Goal: Information Seeking & Learning: Learn about a topic

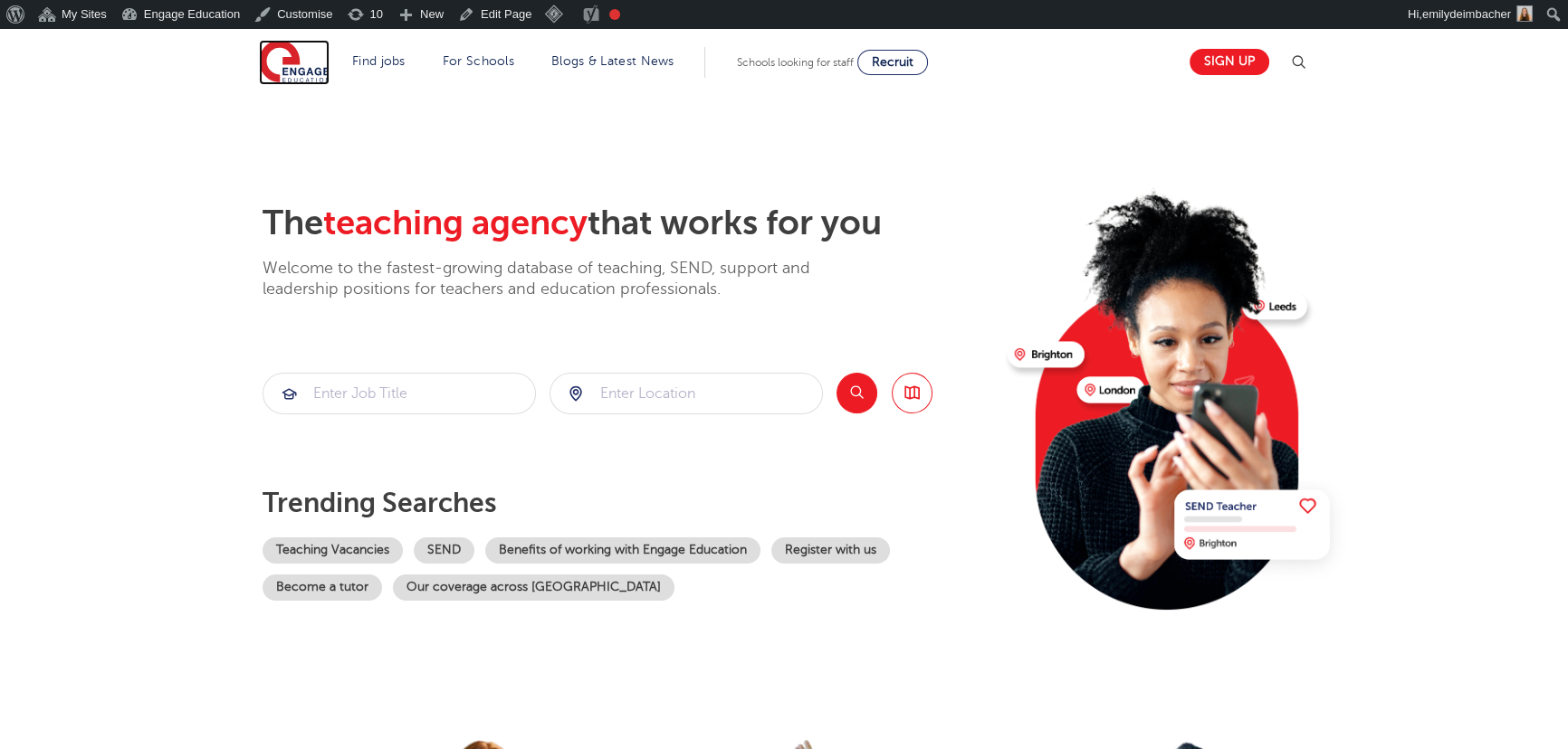
click at [303, 64] on img at bounding box center [294, 62] width 71 height 46
click at [182, 197] on section "The teaching agency that works for you Welcome to the fastest-growing database …" at bounding box center [784, 393] width 1568 height 597
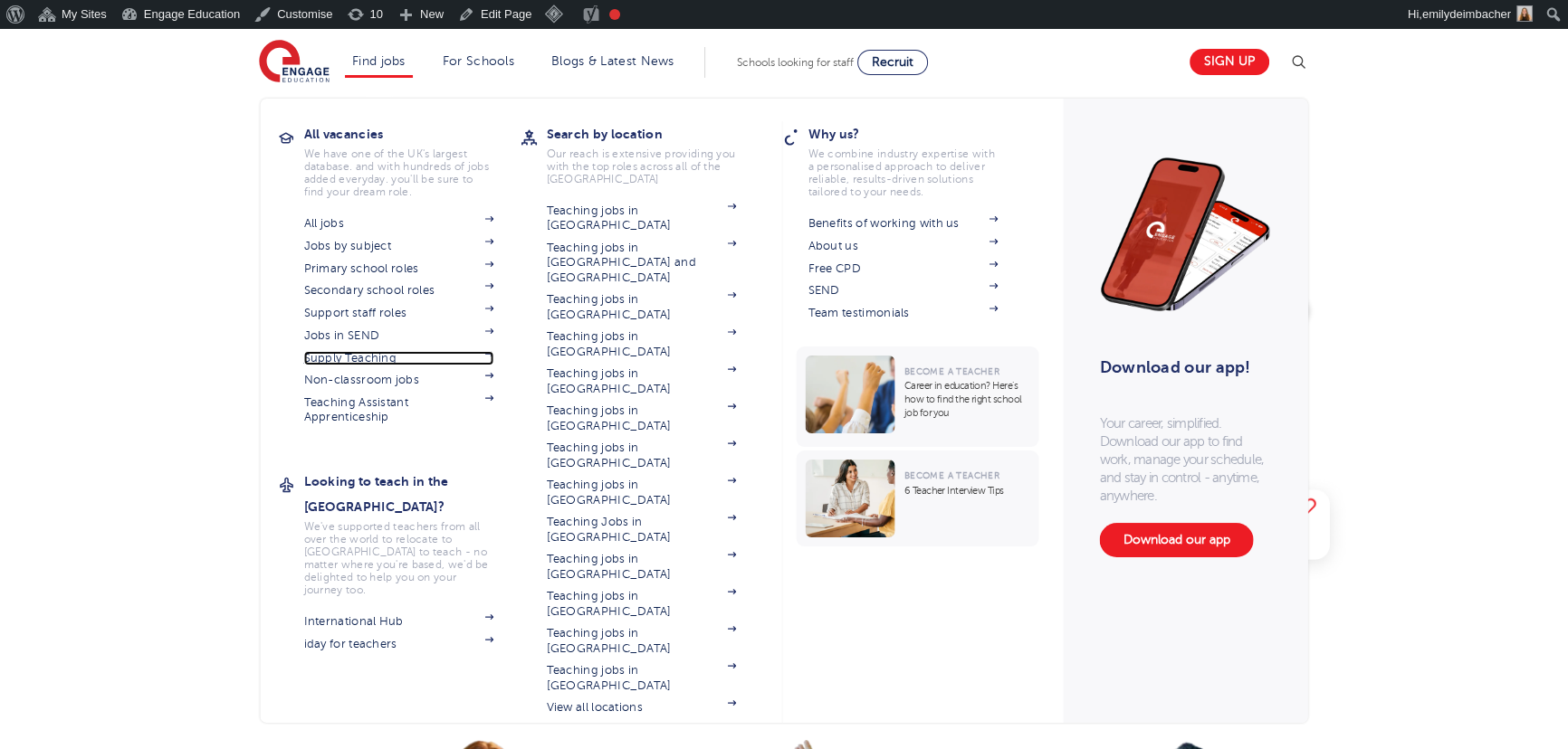
click at [359, 353] on link "Supply Teaching" at bounding box center [399, 358] width 190 height 15
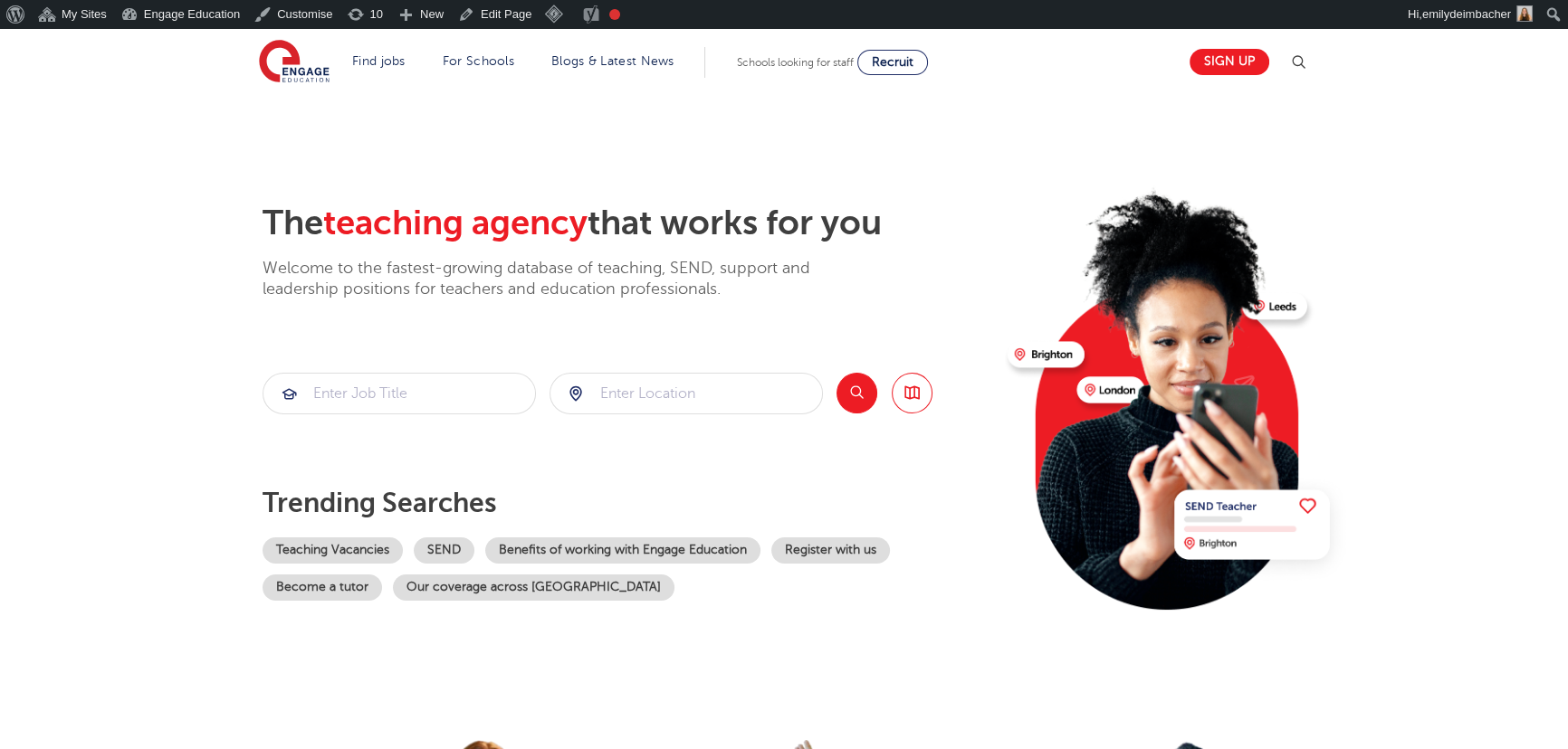
click at [121, 197] on section "The teaching agency that works for you Welcome to the fastest-growing database …" at bounding box center [784, 393] width 1568 height 597
click at [267, 70] on img at bounding box center [294, 62] width 71 height 46
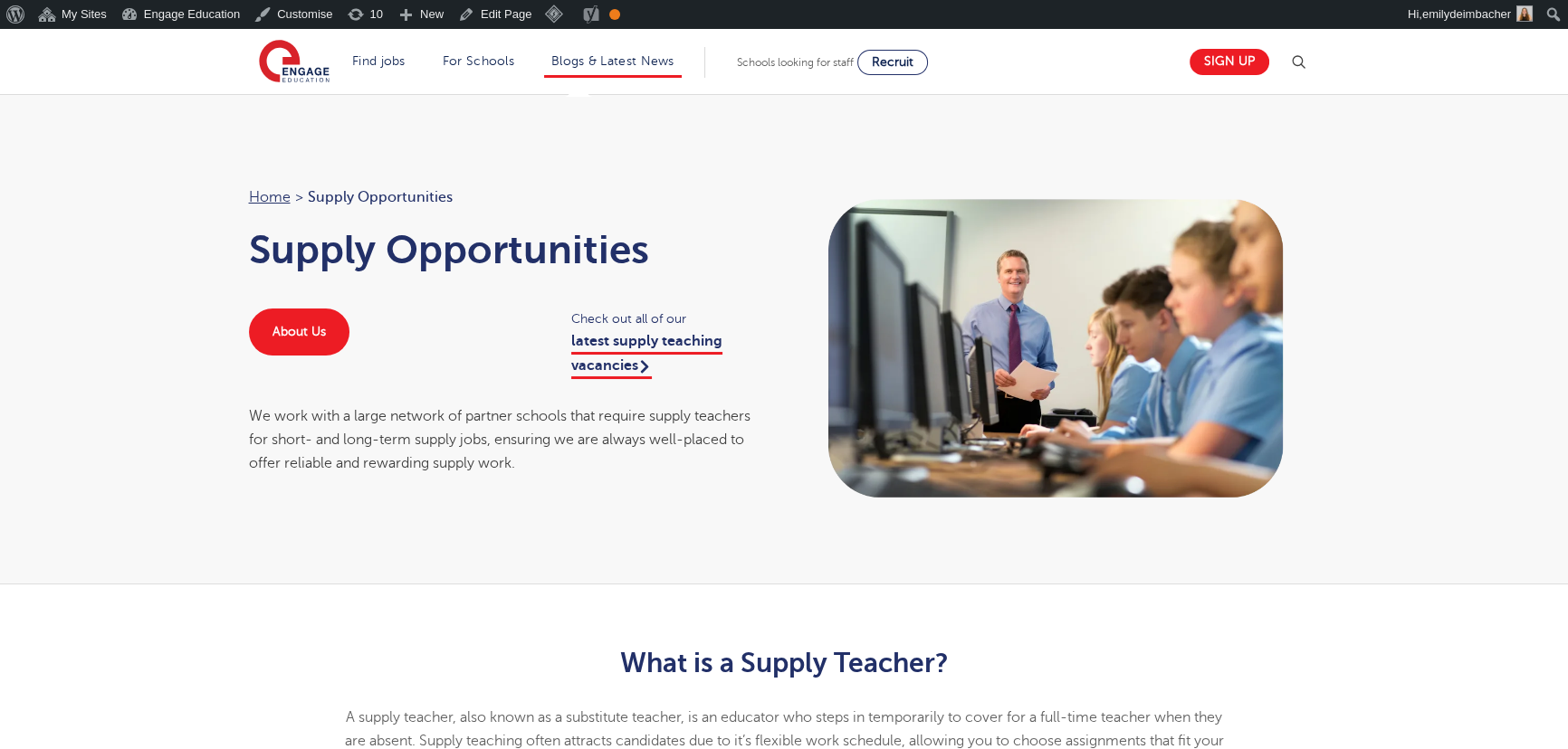
drag, startPoint x: 615, startPoint y: 40, endPoint x: 614, endPoint y: 49, distance: 9.1
click at [615, 40] on section "Find jobs All vacancies We have one of the UK's largest database. and with hund…" at bounding box center [719, 62] width 920 height 66
click at [613, 50] on li "Blogs & Latest News" at bounding box center [612, 62] width 137 height 31
click at [624, 70] on li "Blogs & Latest News" at bounding box center [612, 62] width 137 height 31
click at [609, 70] on li "Blogs & Latest News" at bounding box center [612, 62] width 137 height 31
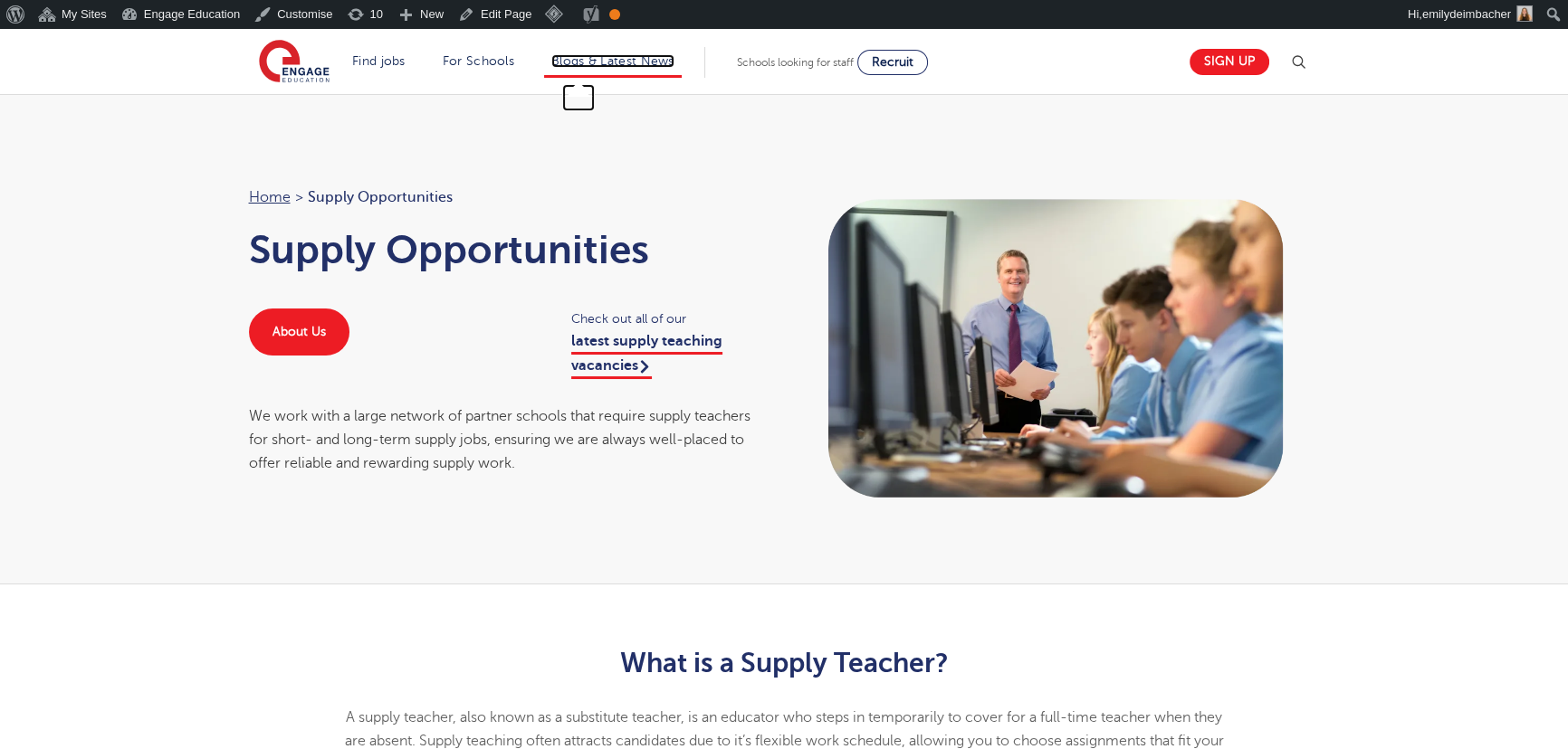
click at [618, 64] on link "Blogs & Latest News" at bounding box center [613, 61] width 123 height 14
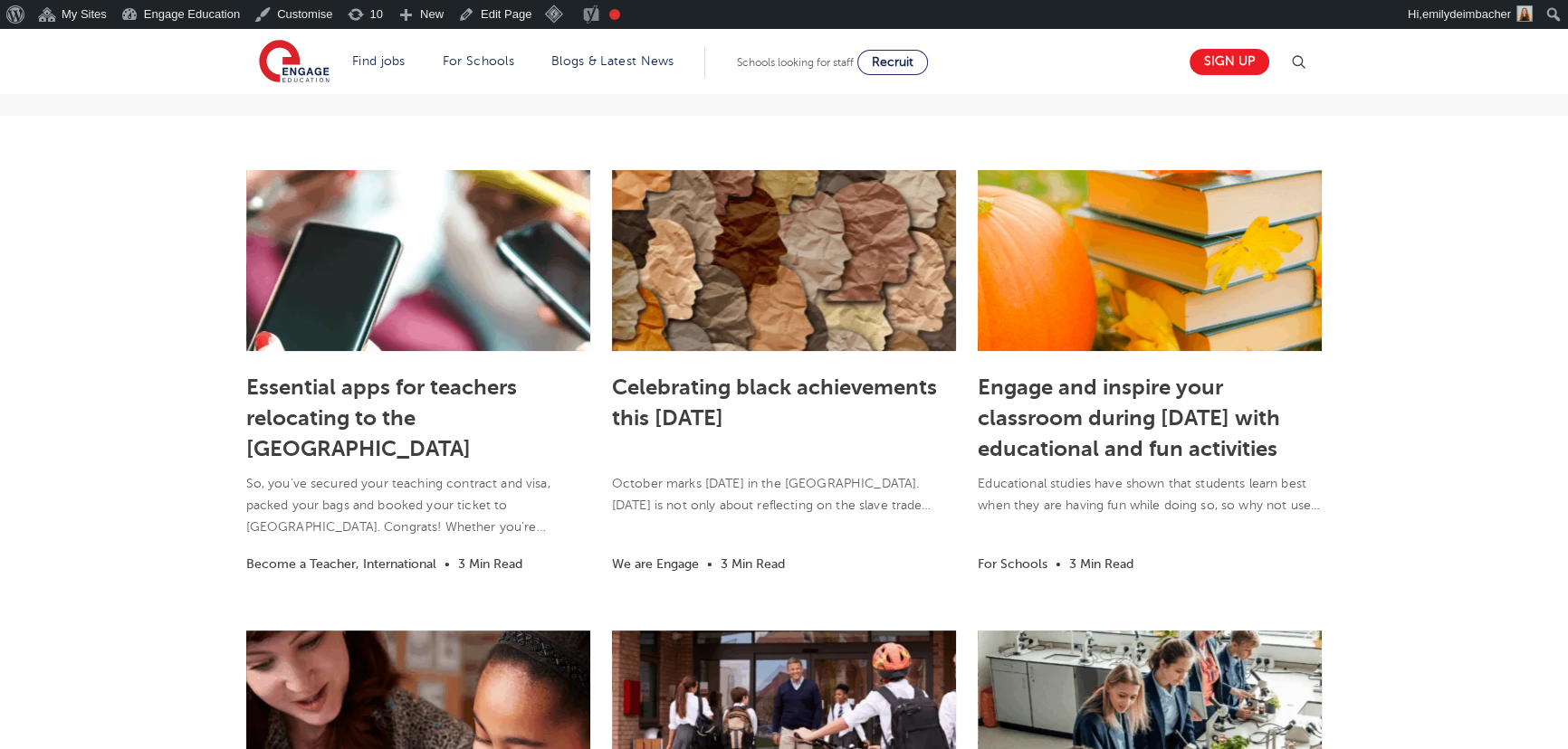
scroll to position [410, 0]
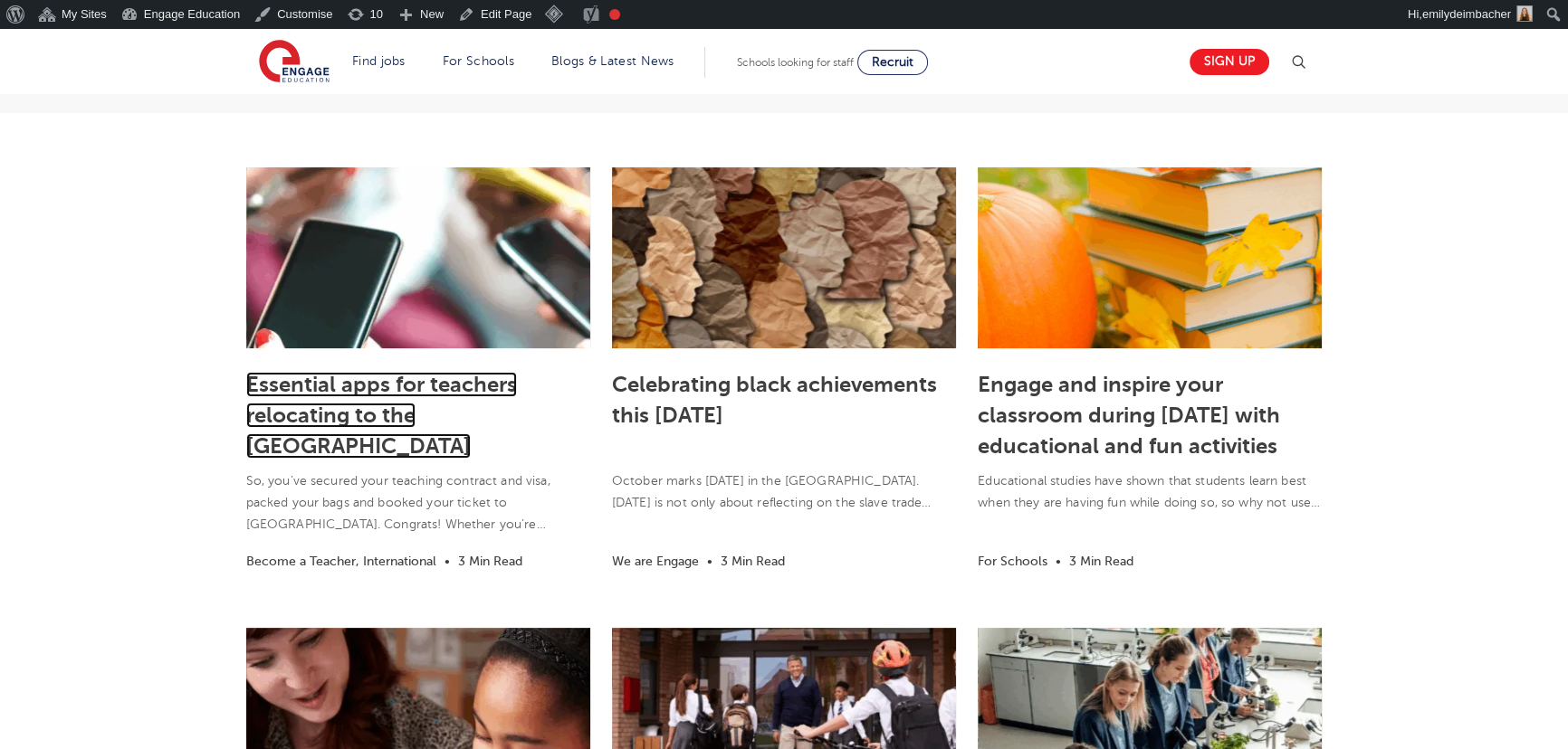
click at [368, 387] on link "Essential apps for teachers relocating to the [GEOGRAPHIC_DATA]" at bounding box center [382, 415] width 271 height 87
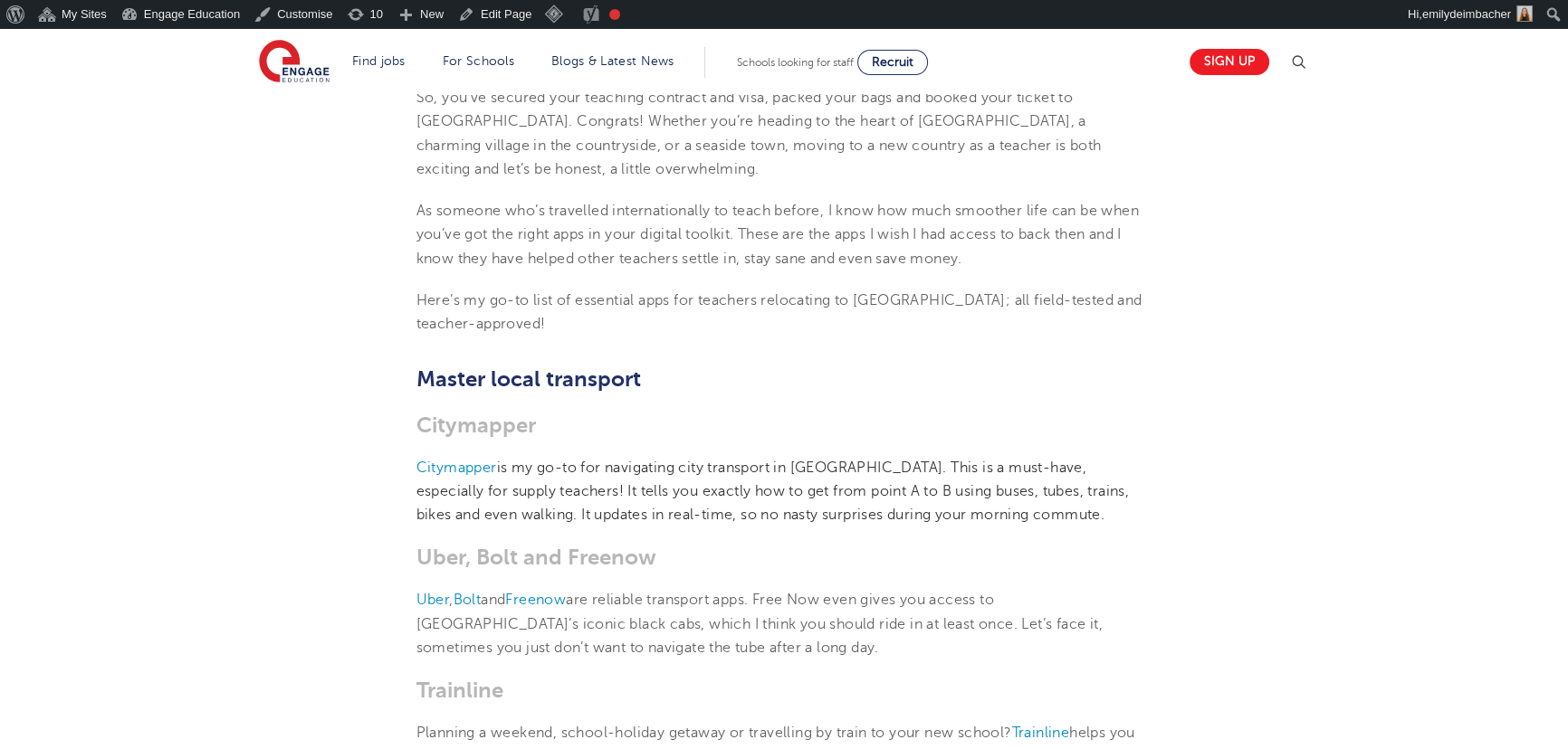
scroll to position [658, 0]
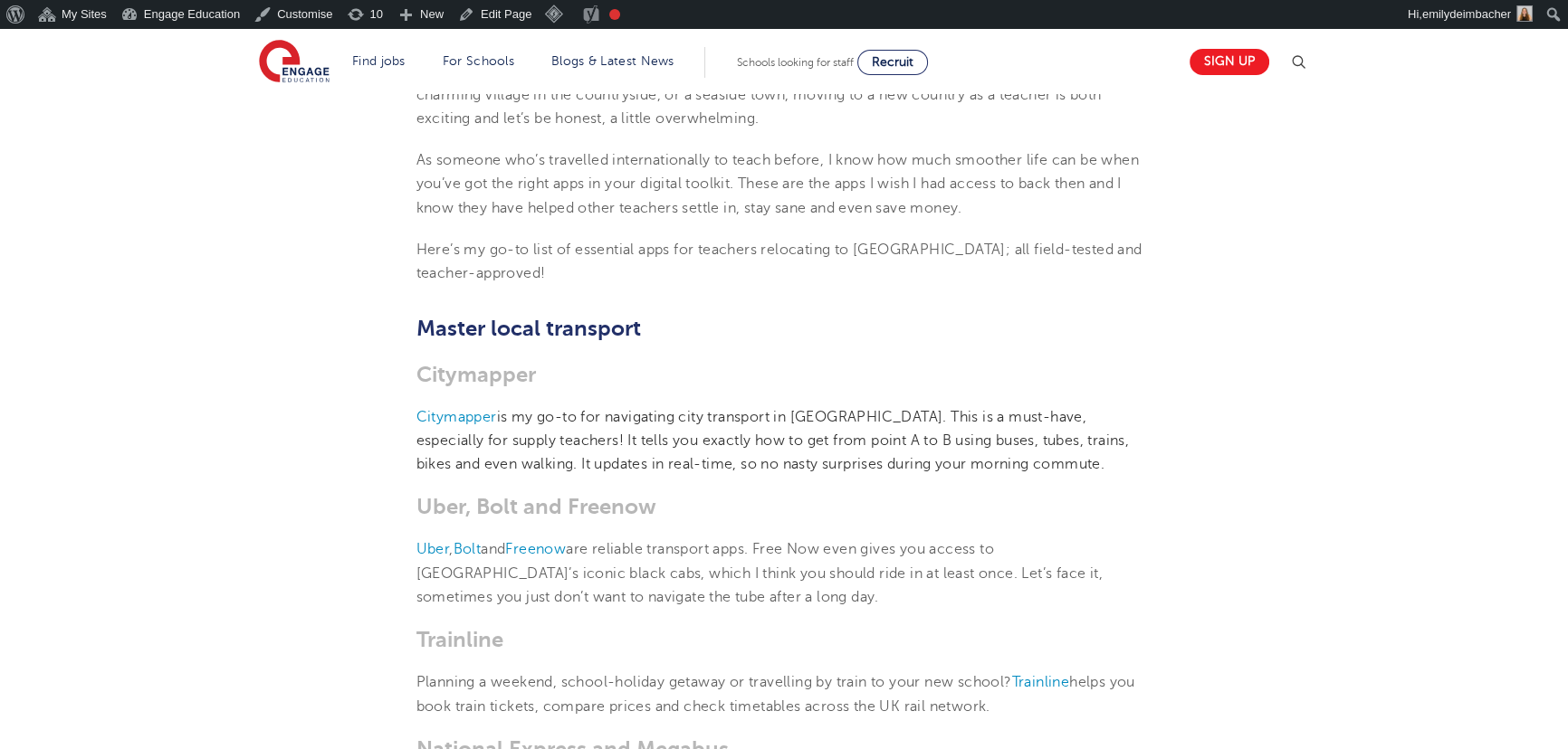
click at [833, 383] on h3 "Citymapper" at bounding box center [784, 374] width 736 height 25
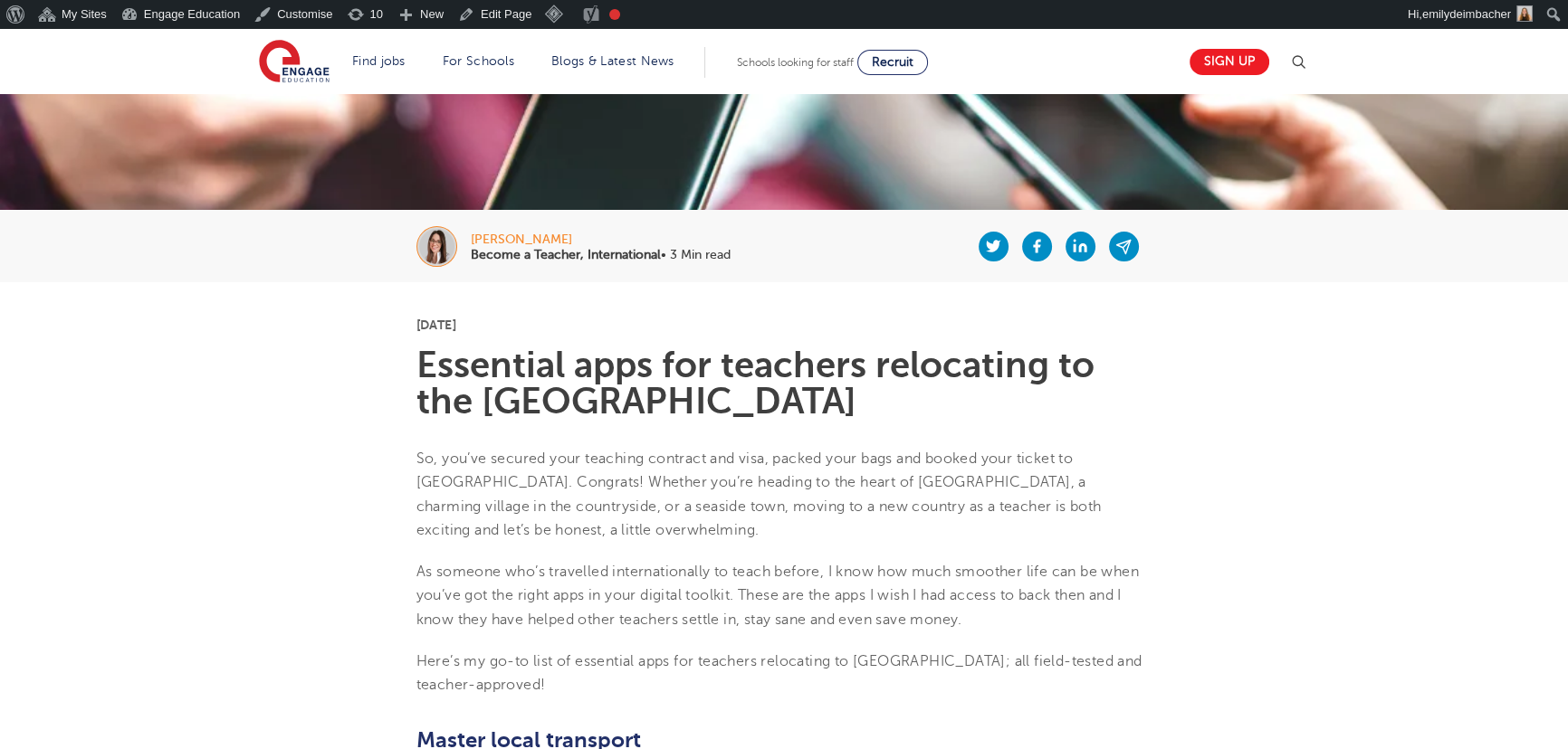
scroll to position [0, 0]
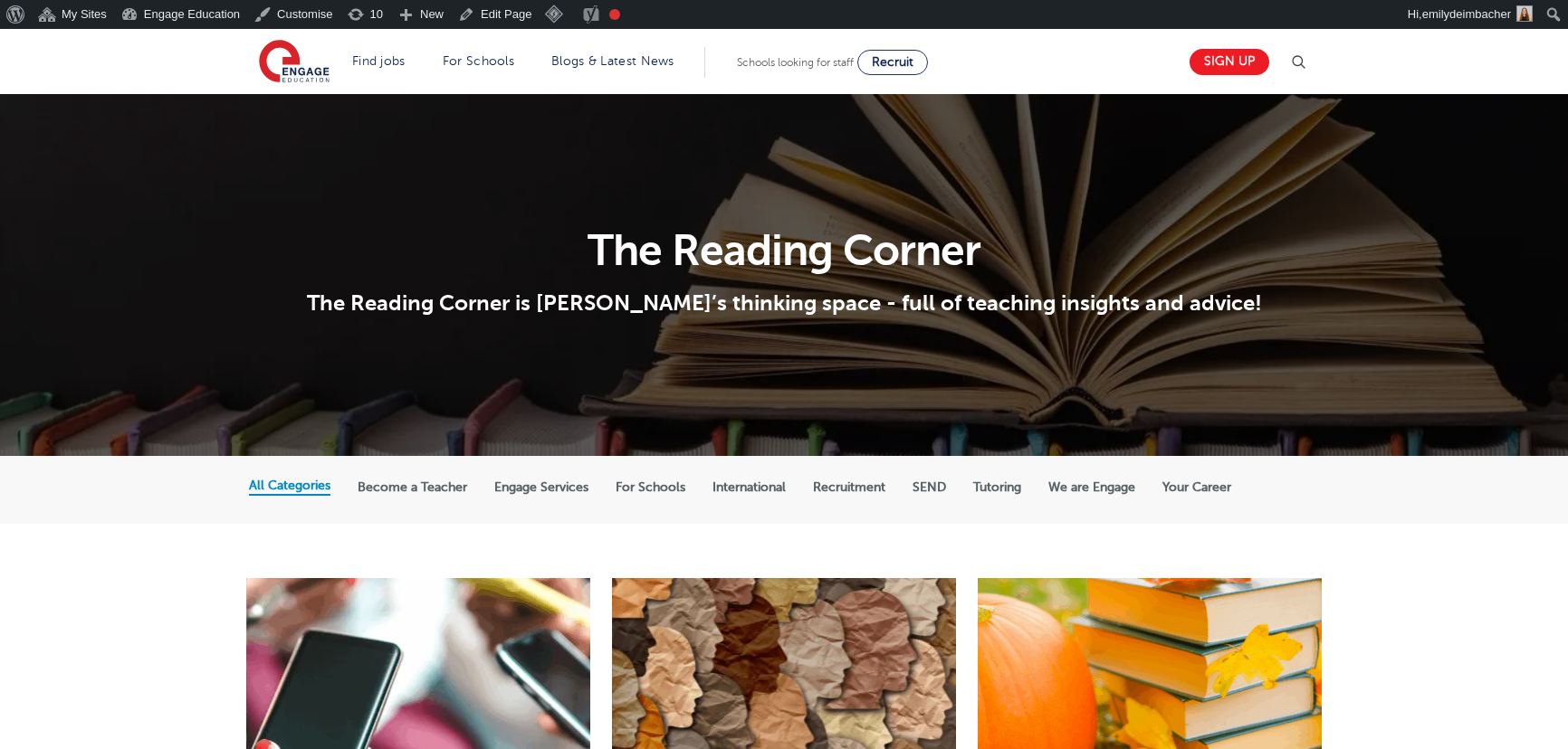
scroll to position [410, 0]
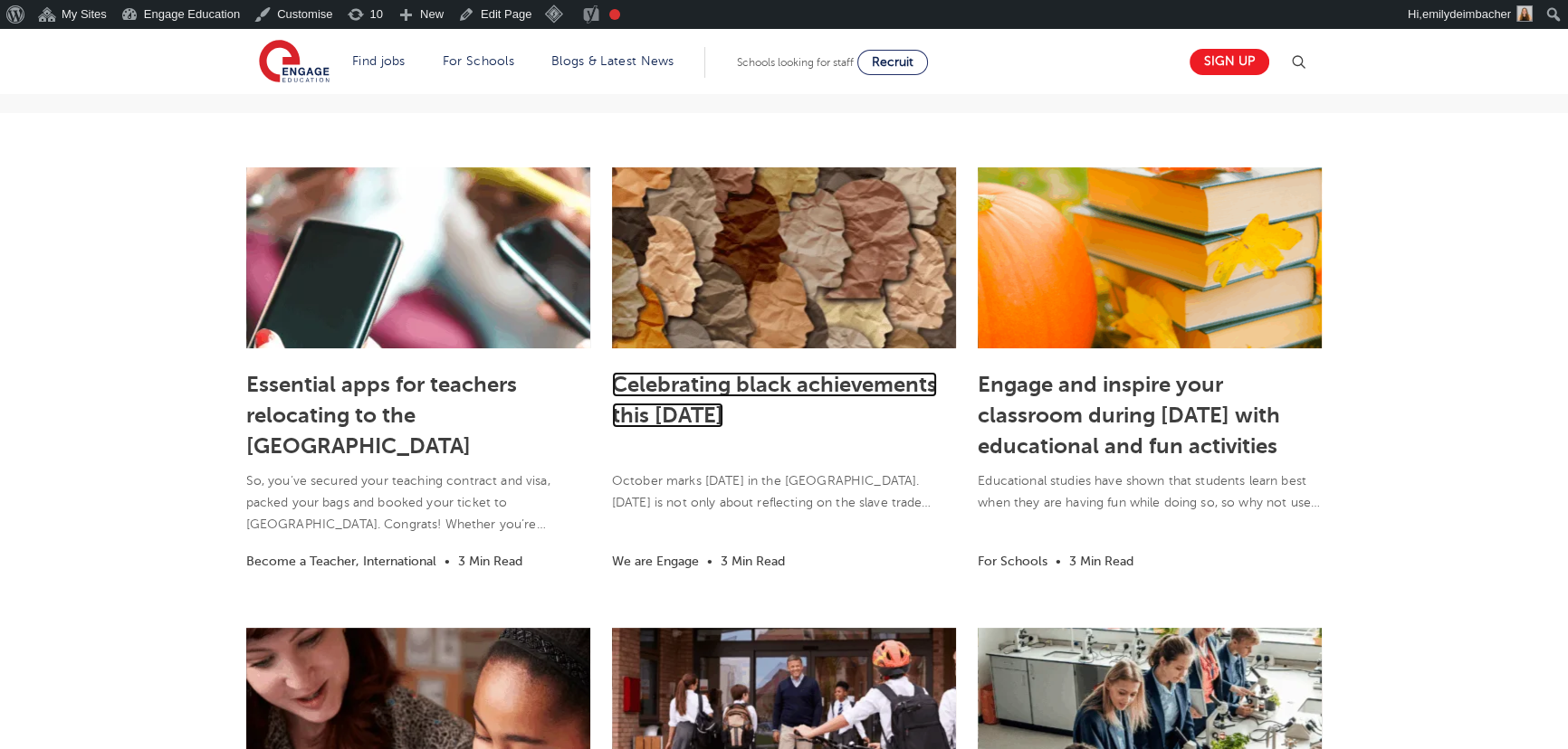
click at [698, 389] on link "Celebrating black achievements this [DATE]" at bounding box center [775, 400] width 325 height 56
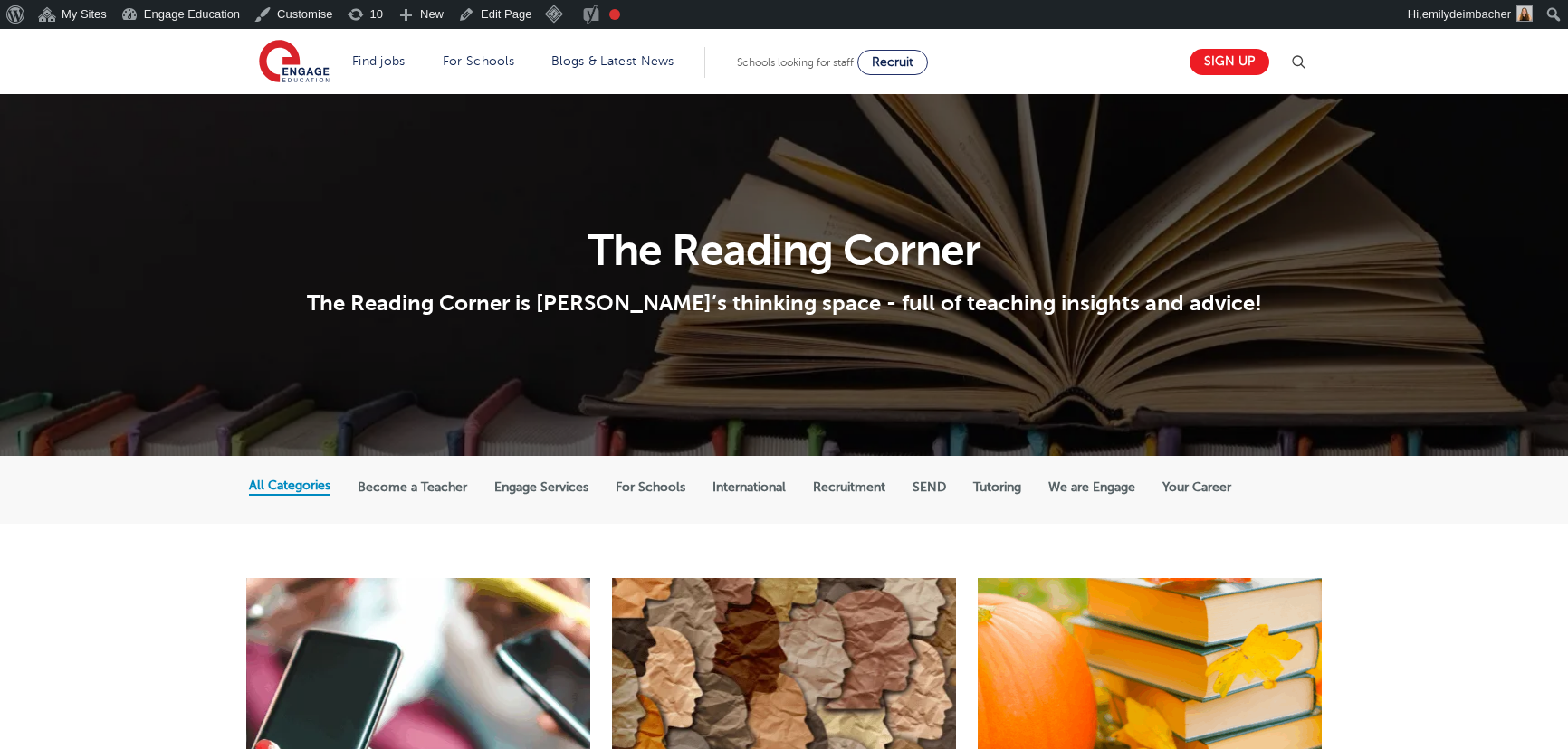
scroll to position [410, 0]
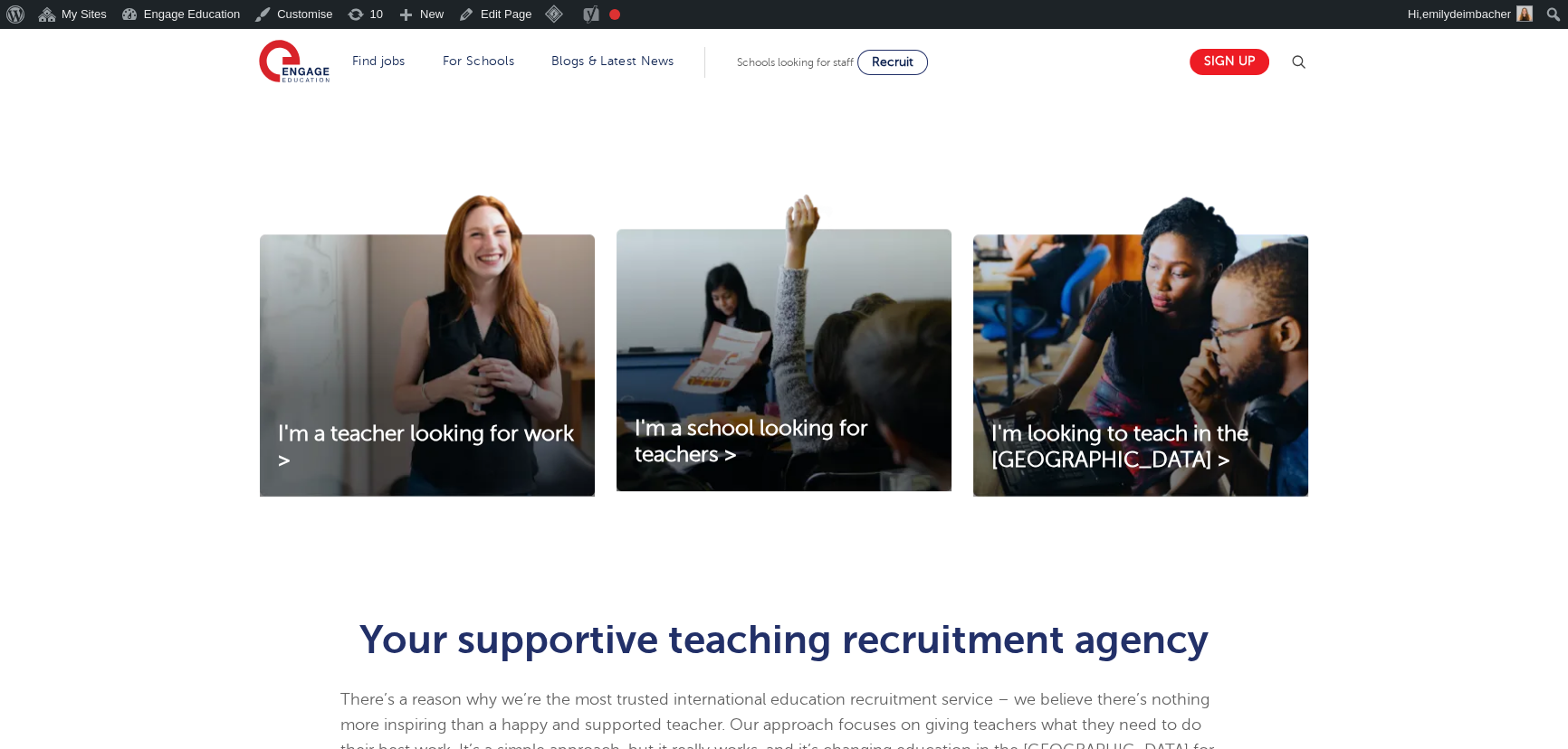
scroll to position [576, 0]
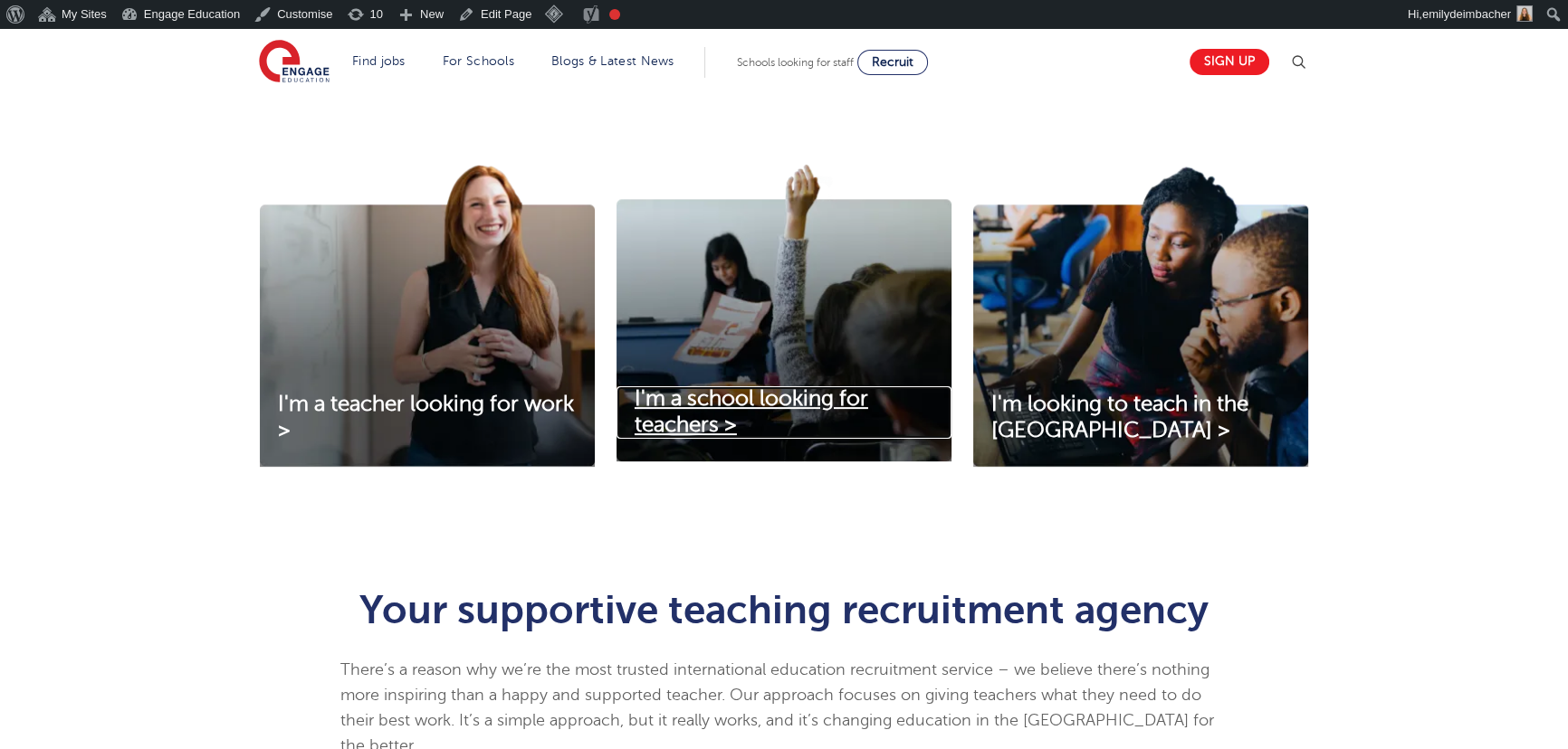
click at [775, 400] on span "I'm a school looking for teachers >" at bounding box center [751, 411] width 233 height 50
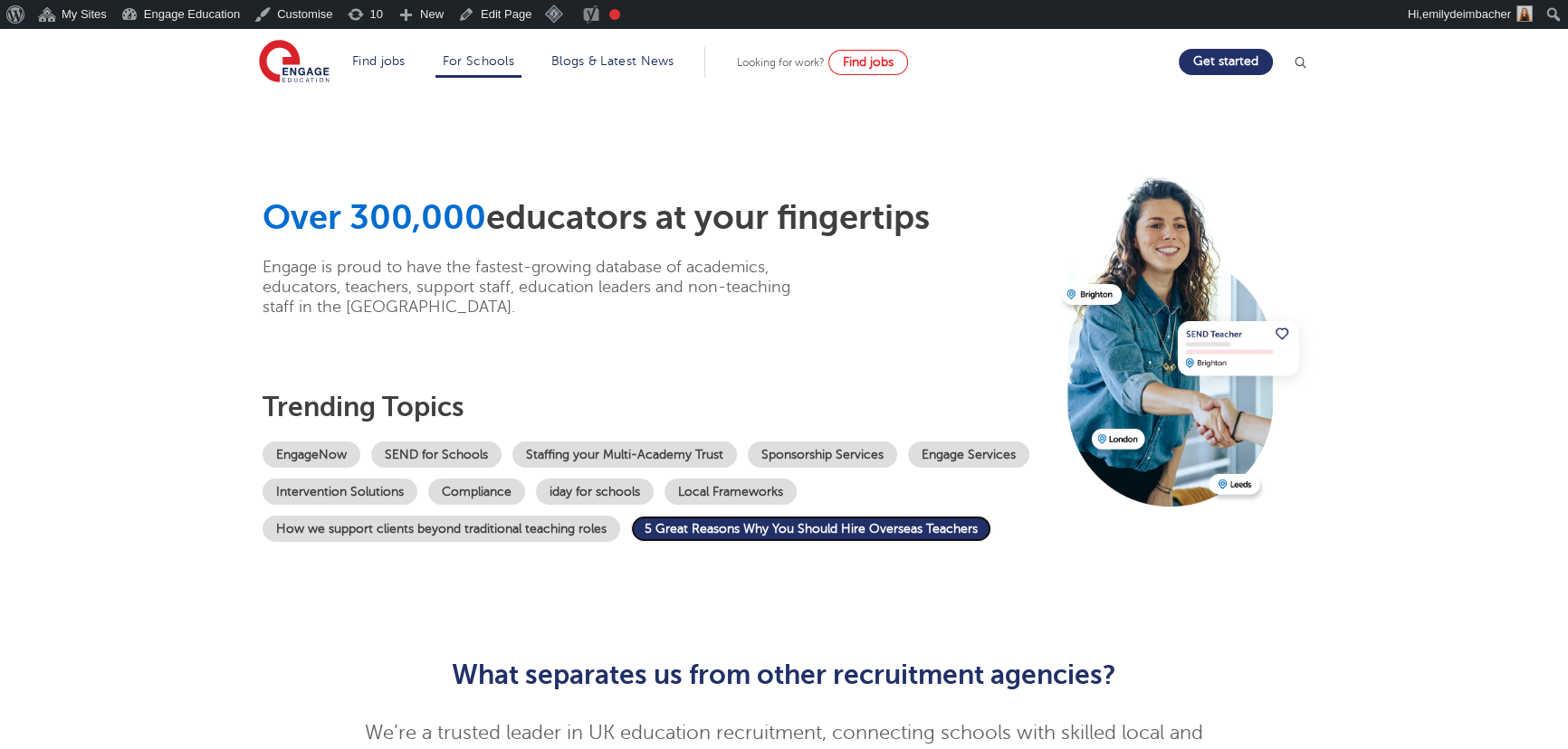
click at [826, 525] on link "5 Great Reasons Why You Should Hire Overseas Teachers" at bounding box center [811, 529] width 360 height 26
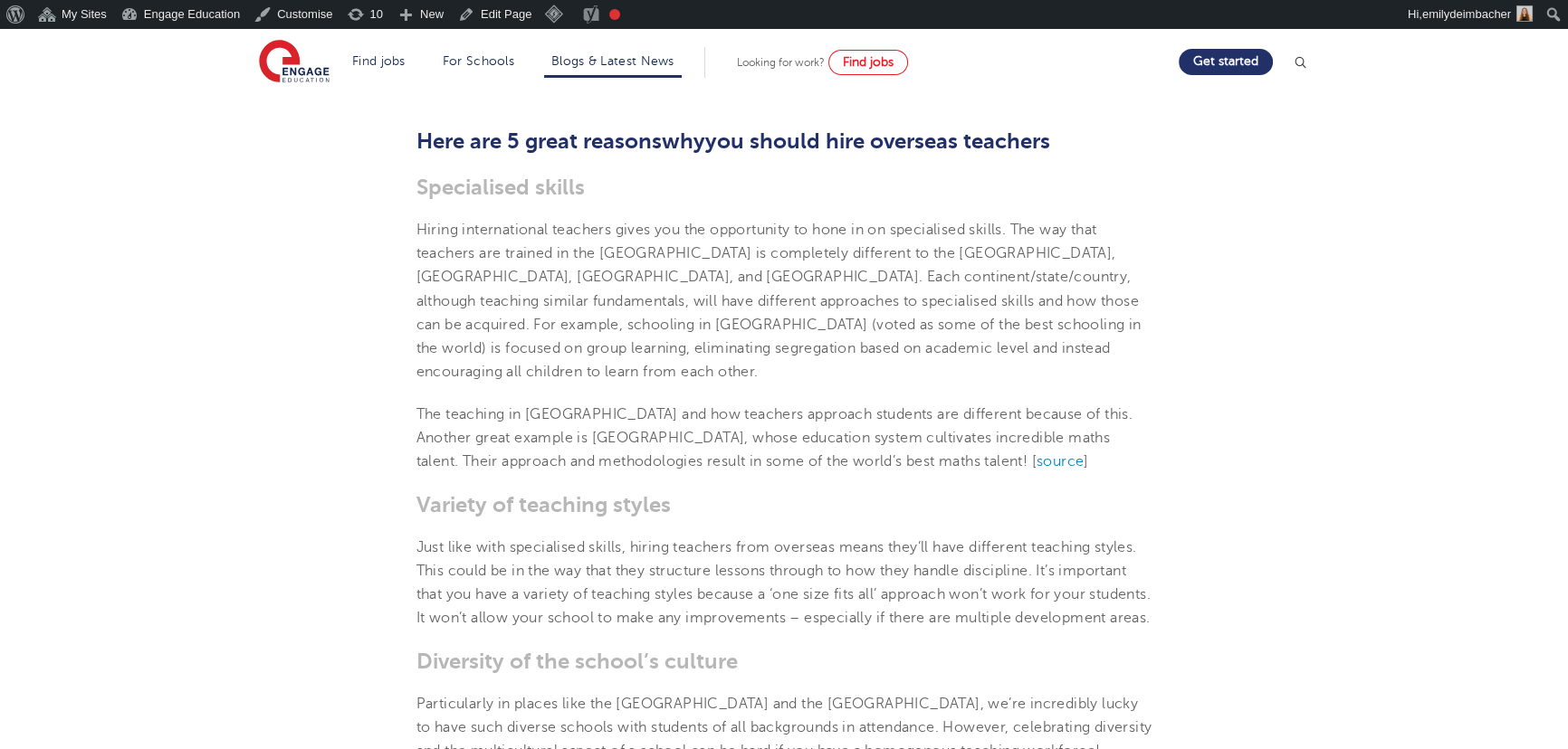
scroll to position [741, 0]
click at [599, 297] on span "Hiring international teachers gives you the opportunity to hone in on specialis…" at bounding box center [778, 298] width 725 height 160
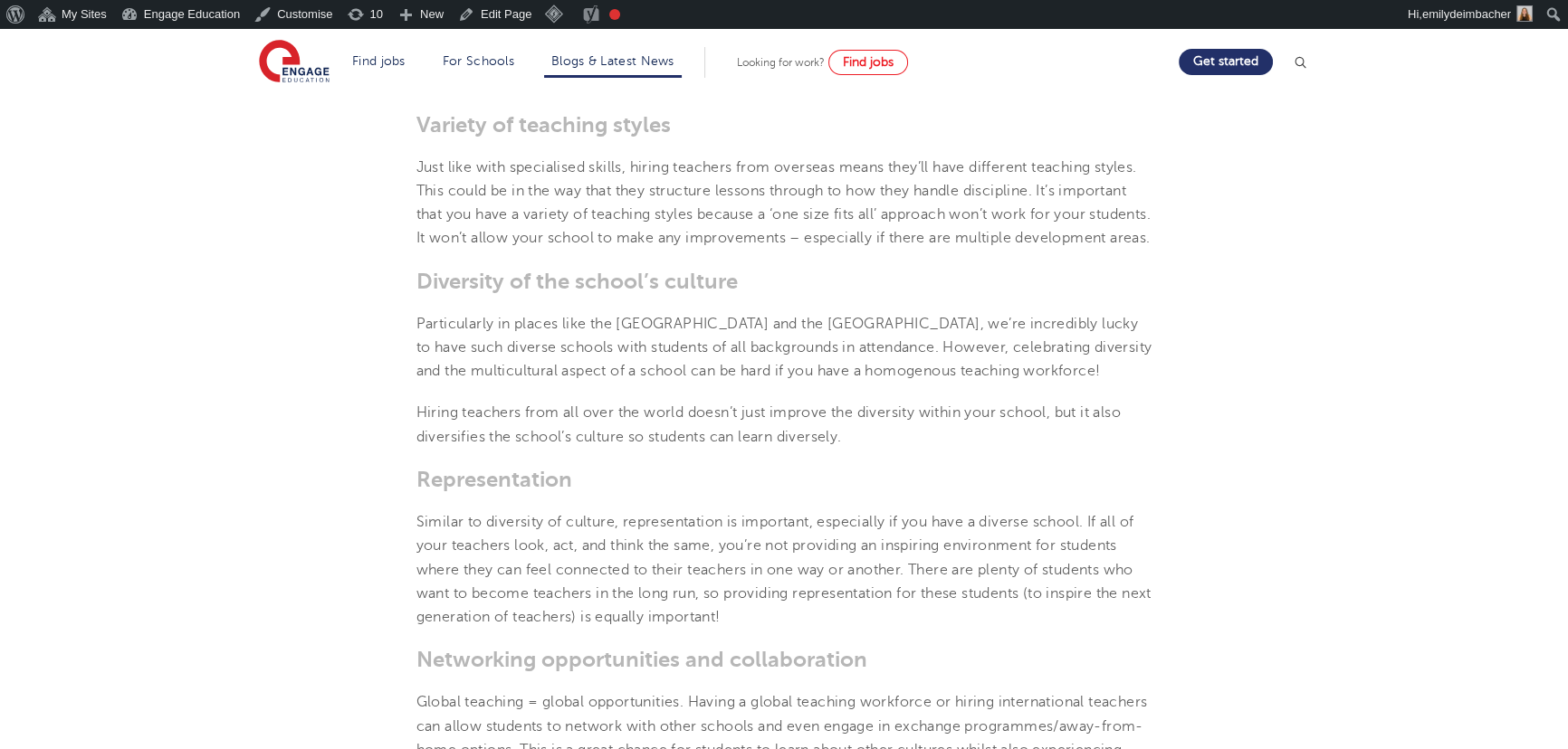
scroll to position [1151, 0]
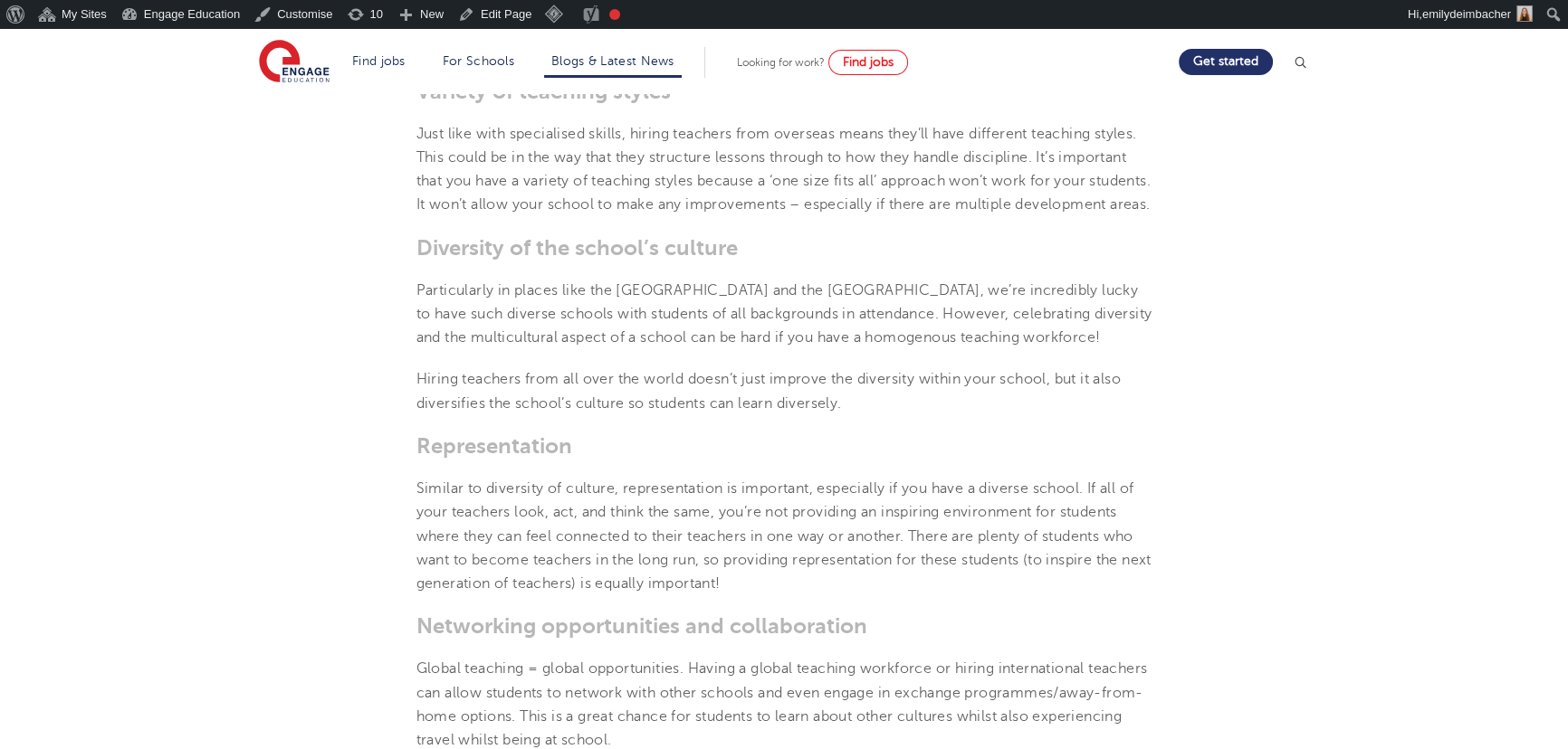
click at [961, 315] on span "Particularly in places like the UK and the USA, we’re incredibly lucky to have …" at bounding box center [784, 314] width 736 height 64
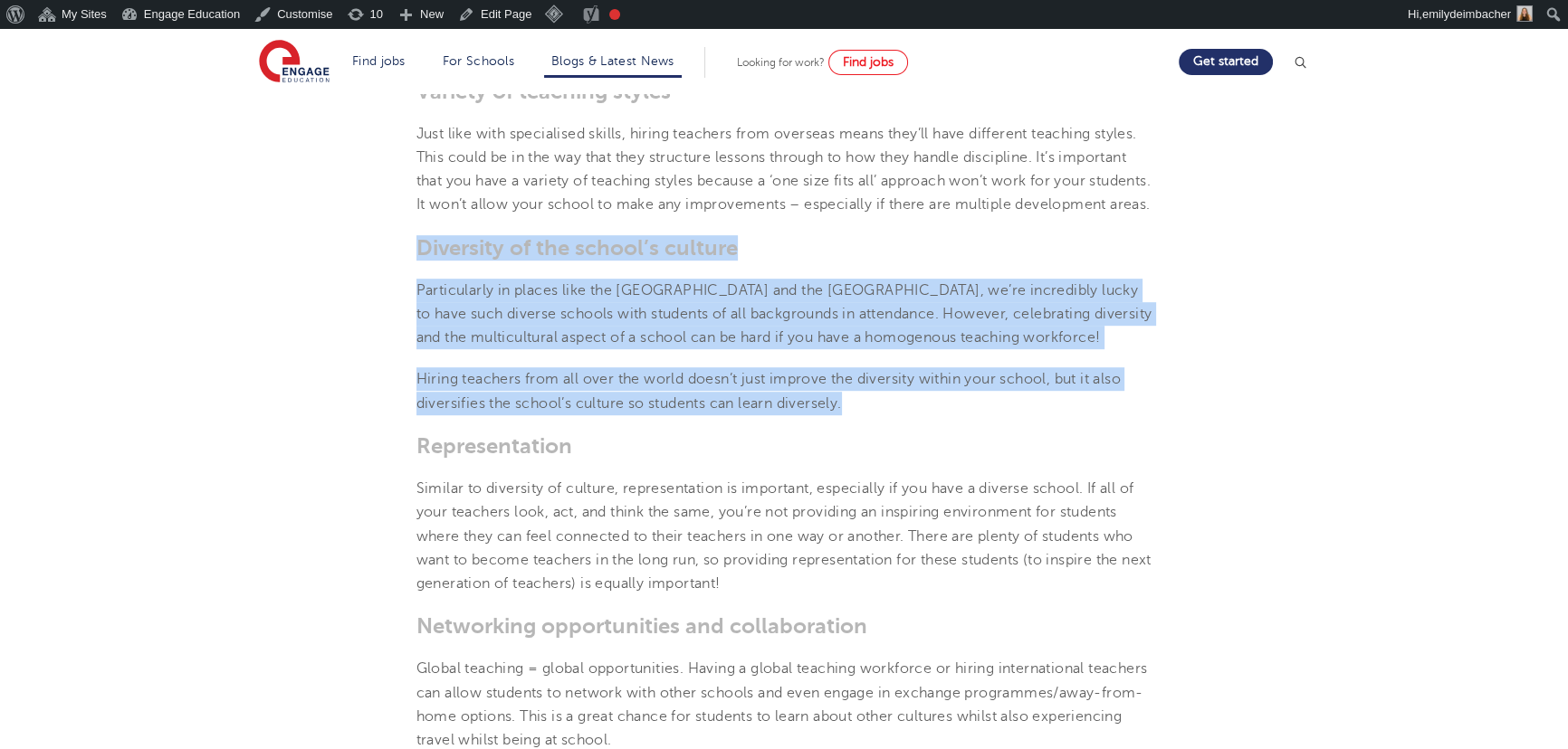
drag, startPoint x: 416, startPoint y: 243, endPoint x: 929, endPoint y: 401, distance: 536.8
click at [931, 401] on section "8th July 2024 5 Great Reasons Why You Should Hire Overseas Teachers We are prou…" at bounding box center [784, 299] width 1099 height 1843
click at [875, 381] on span "Hiring teachers from all over the world doesn’t just improve the diversity with…" at bounding box center [768, 391] width 705 height 40
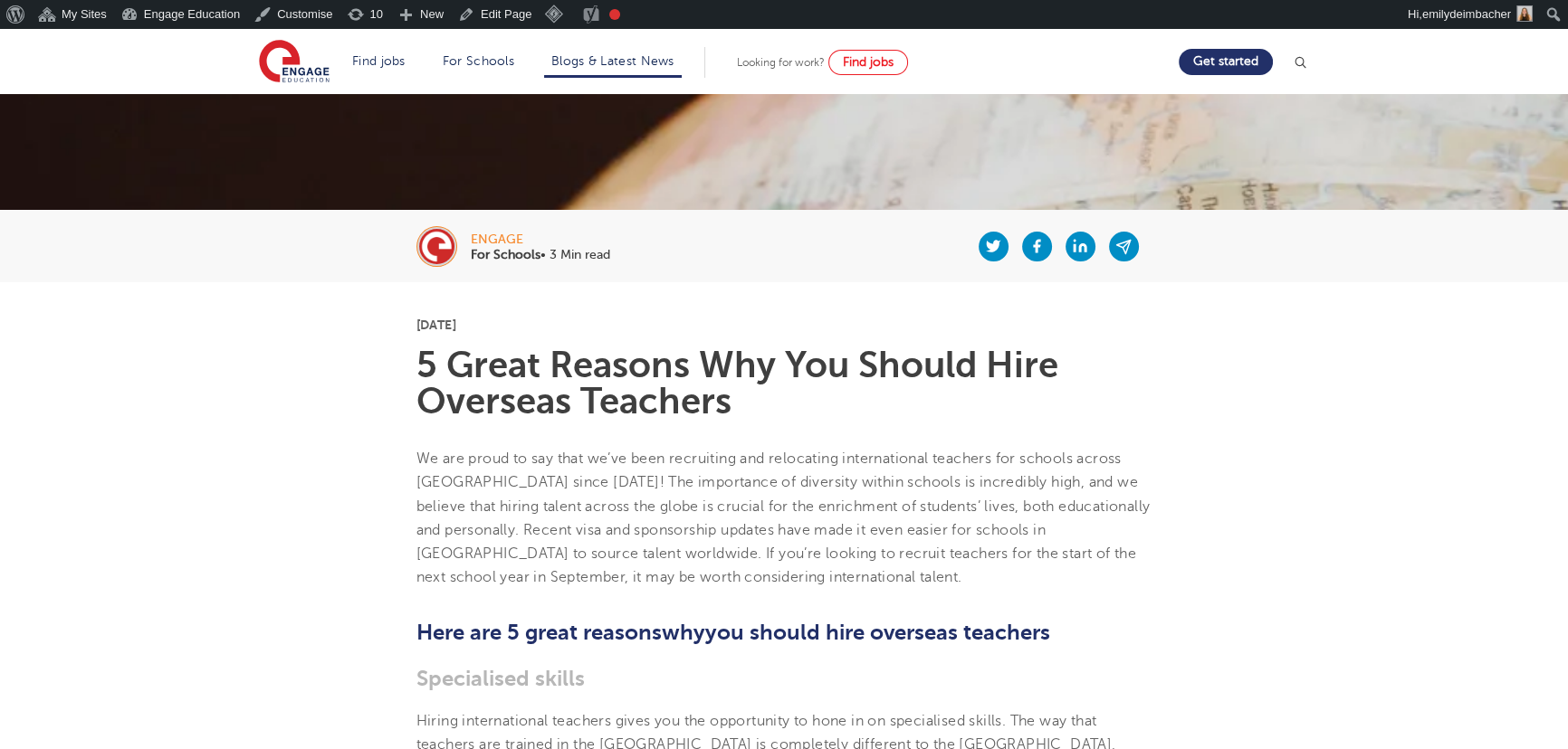
scroll to position [0, 0]
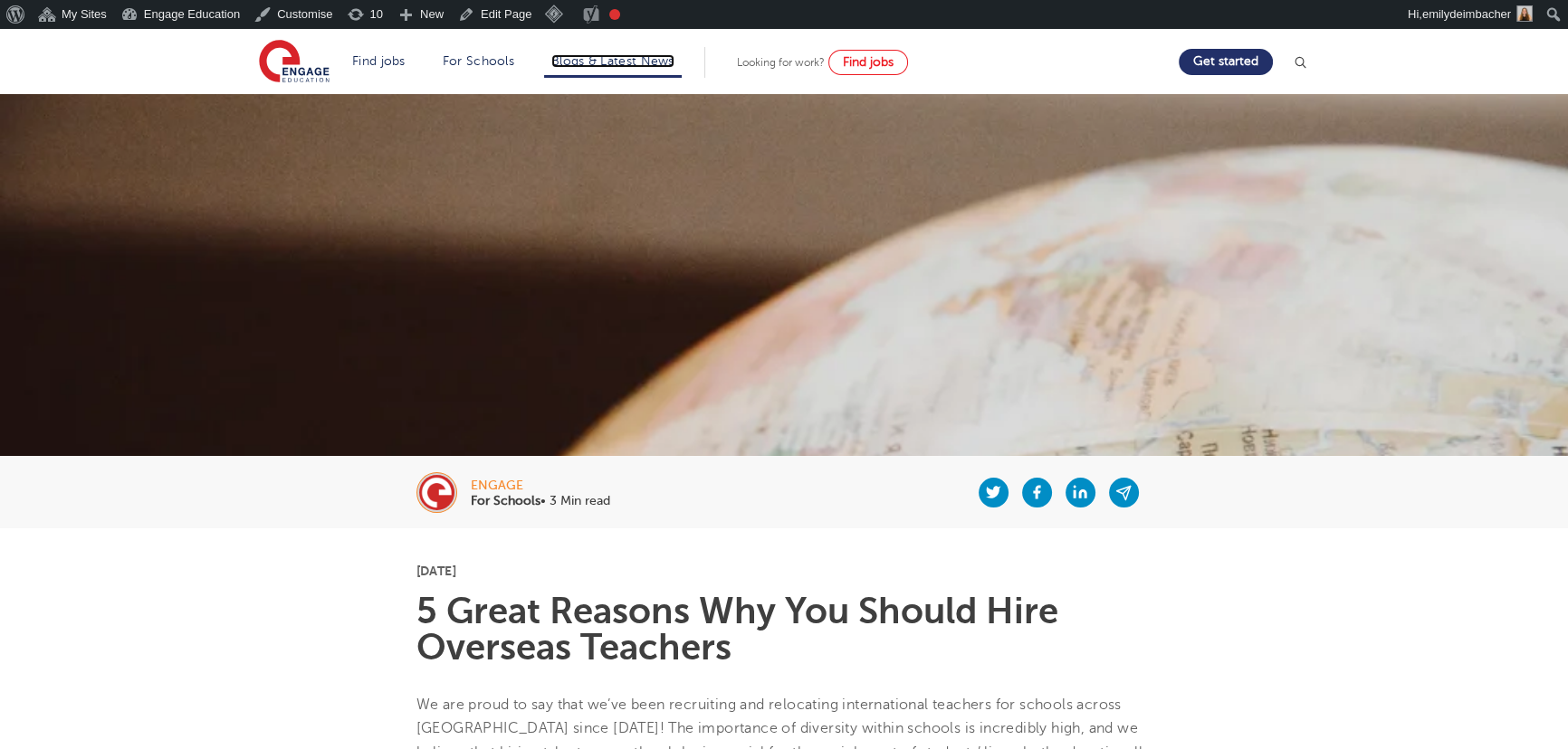
click at [572, 63] on link "Blogs & Latest News" at bounding box center [613, 61] width 123 height 14
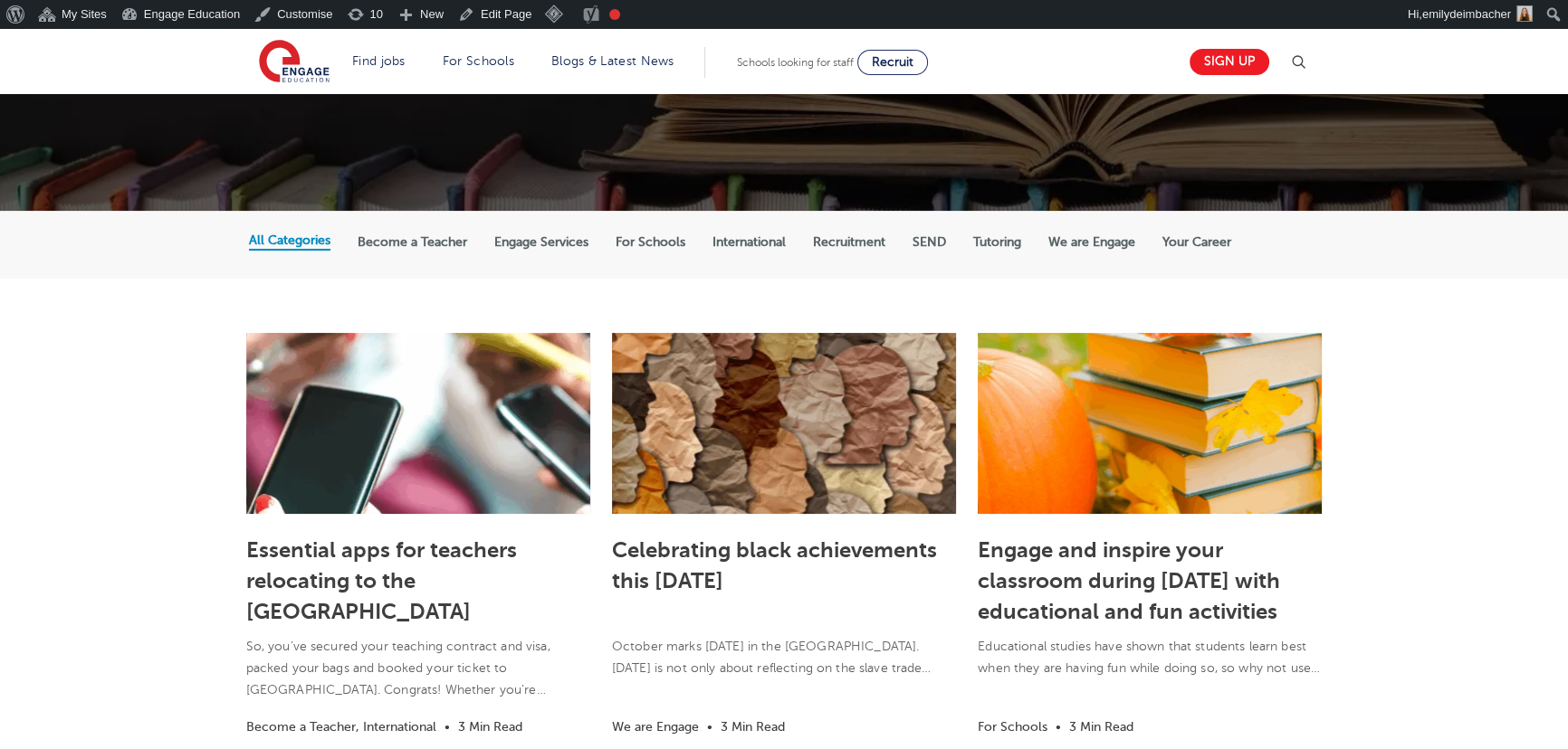
scroll to position [328, 0]
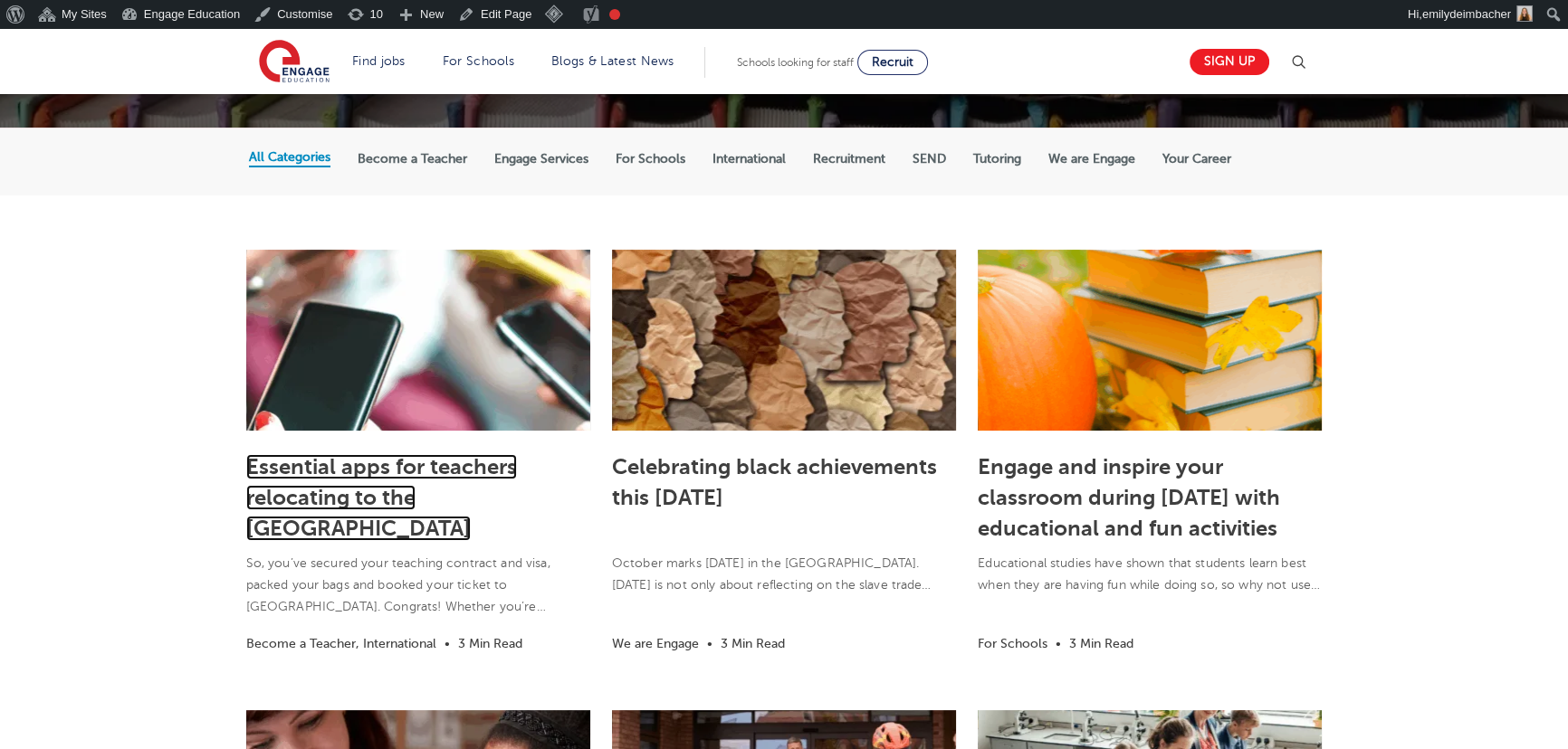
click at [435, 460] on link "Essential apps for teachers relocating to the [GEOGRAPHIC_DATA]" at bounding box center [382, 497] width 271 height 87
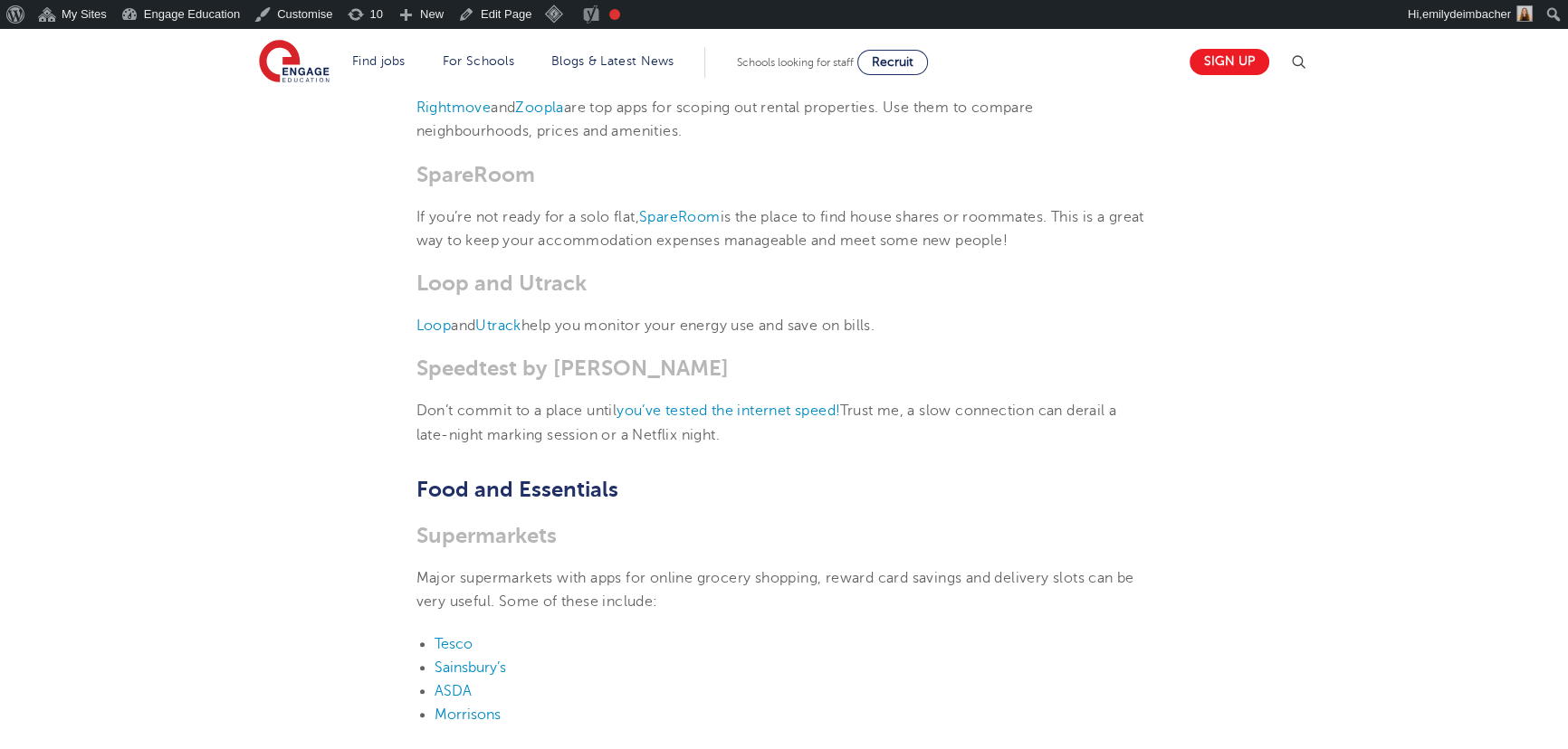
scroll to position [1892, 0]
